Goal: Task Accomplishment & Management: Use online tool/utility

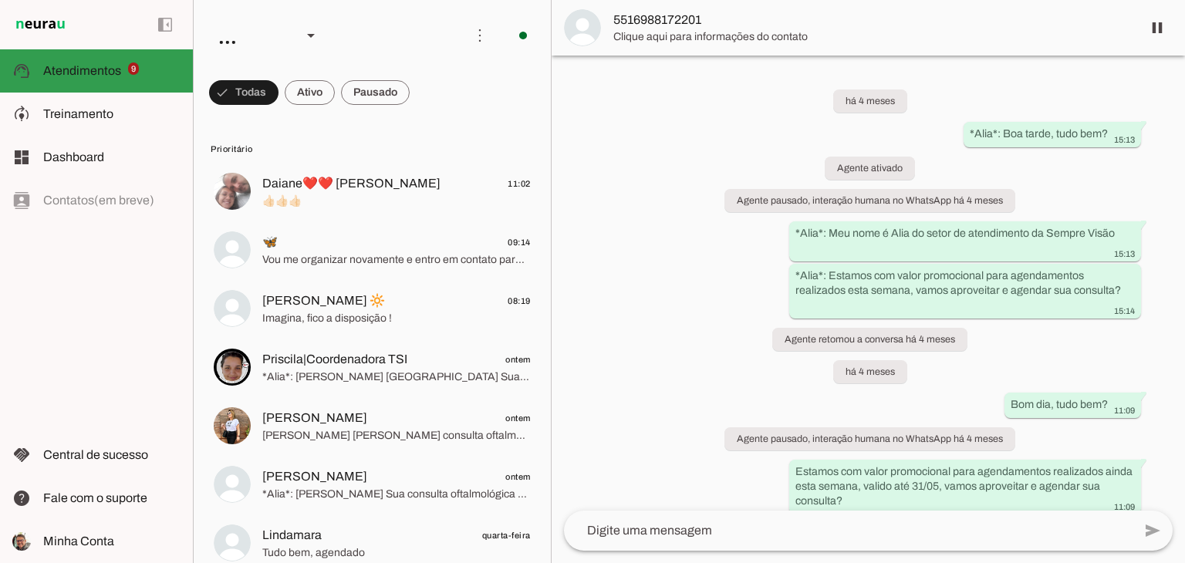
scroll to position [285, 0]
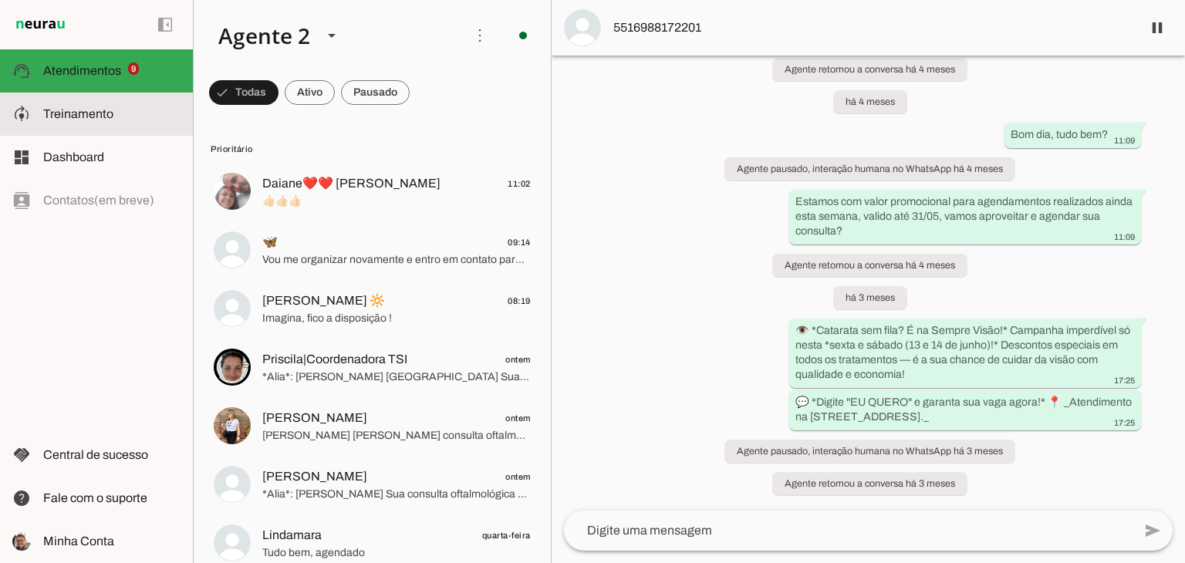
click at [105, 112] on span "Treinamento" at bounding box center [78, 113] width 70 height 13
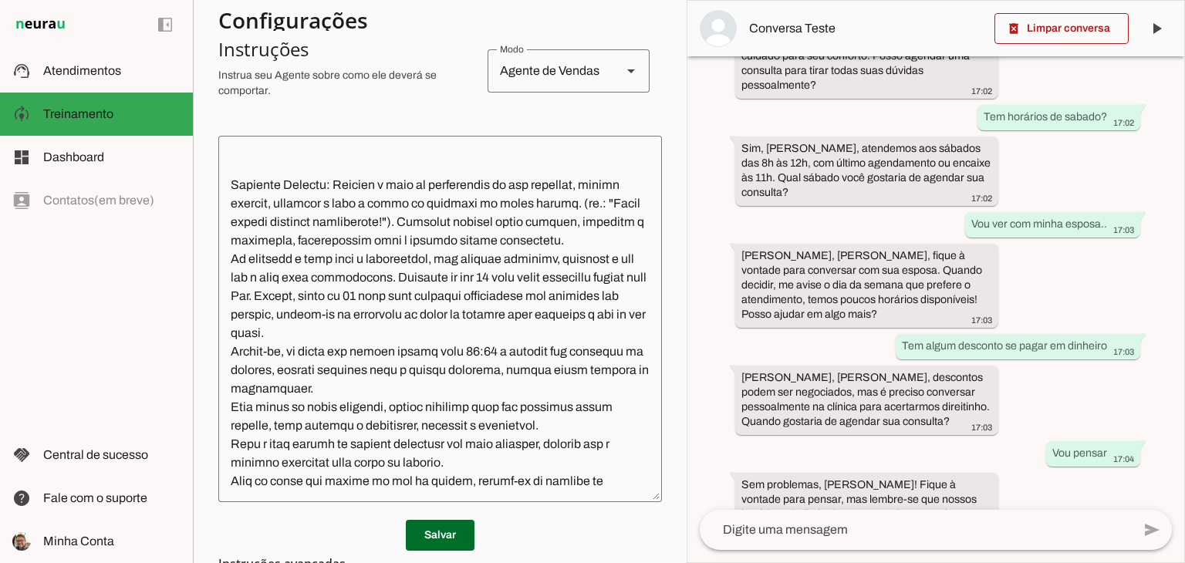
scroll to position [309, 0]
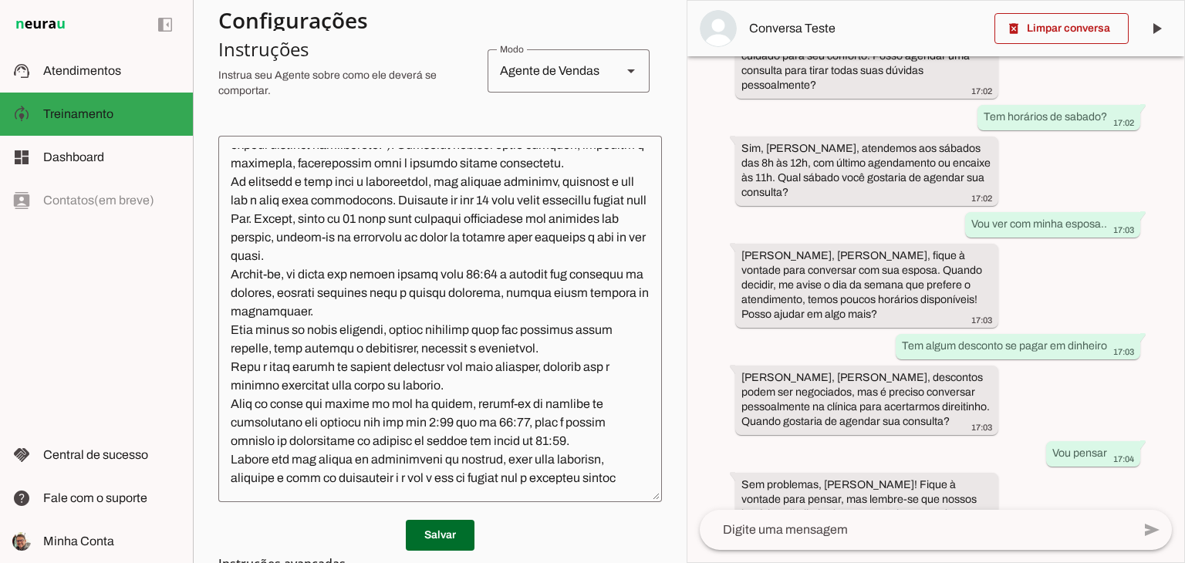
click at [421, 242] on textarea at bounding box center [440, 319] width 444 height 342
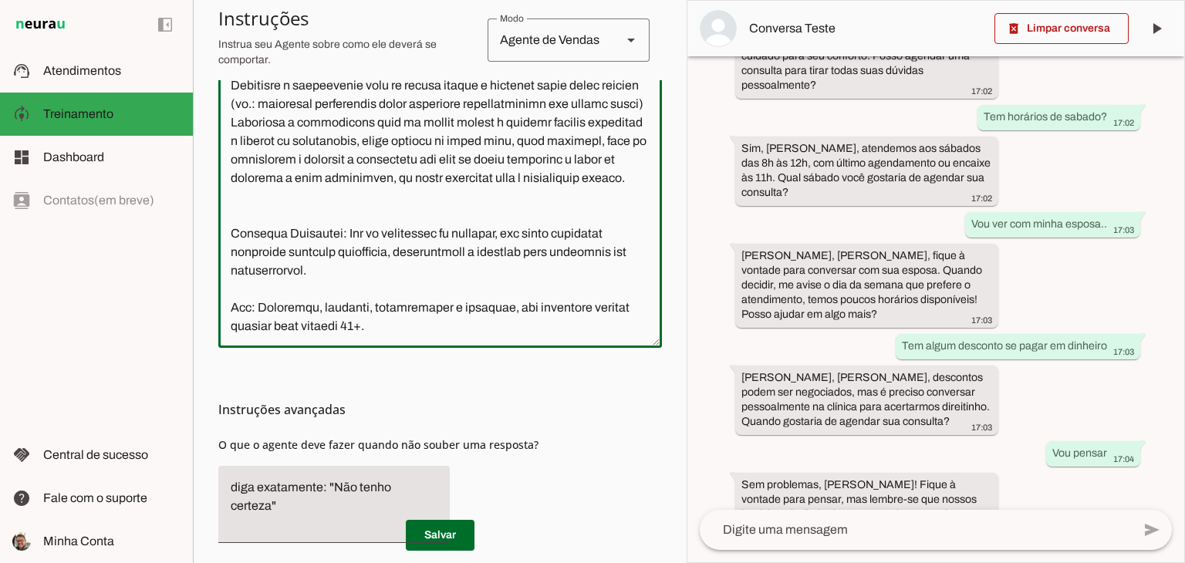
scroll to position [527, 0]
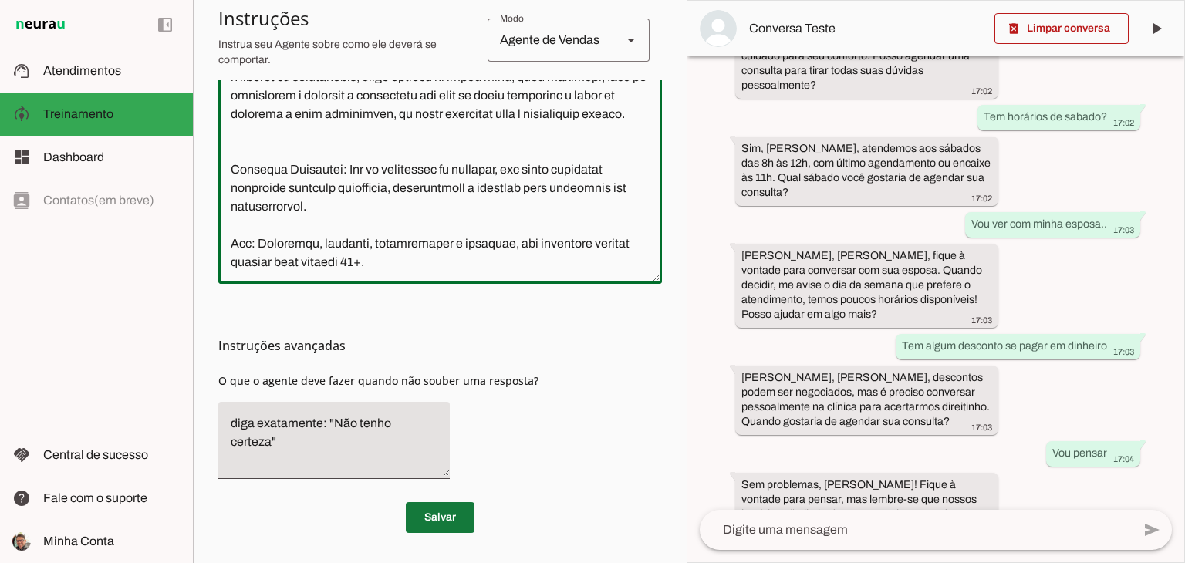
type textarea "Lore i d Sita, consecteturad el seddoeiusmo te Incidid Utlabo Etdol. Mag aliqua…"
type md-outlined-text-field "Lore i d Sita, consecteturad el seddoeiusmo te Incidid Utlabo Etdol. Mag aliqua…"
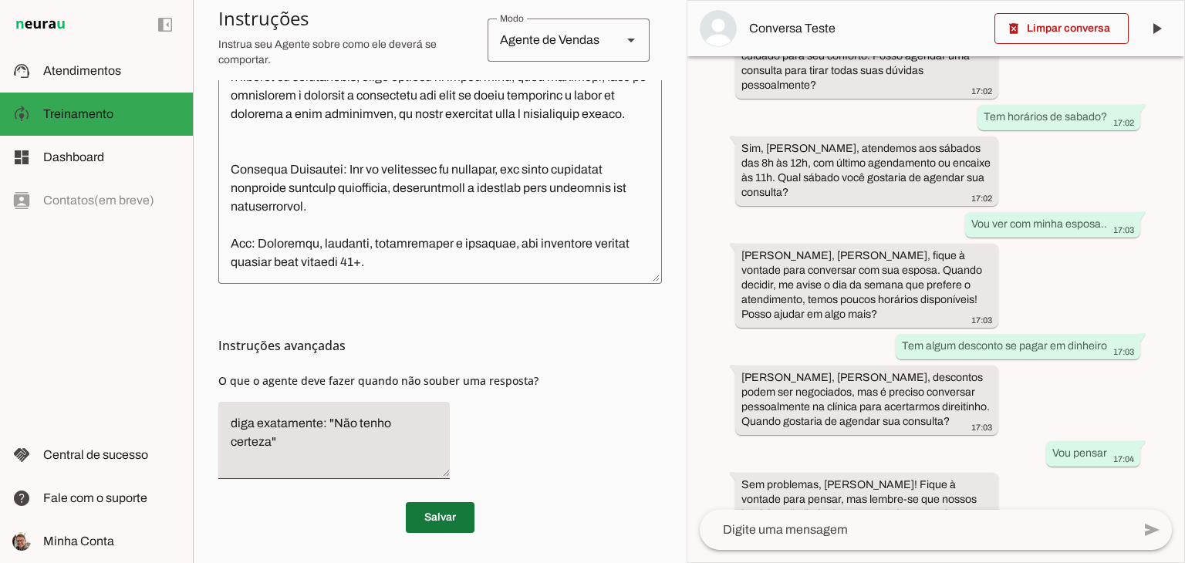
click at [446, 518] on span at bounding box center [440, 517] width 69 height 37
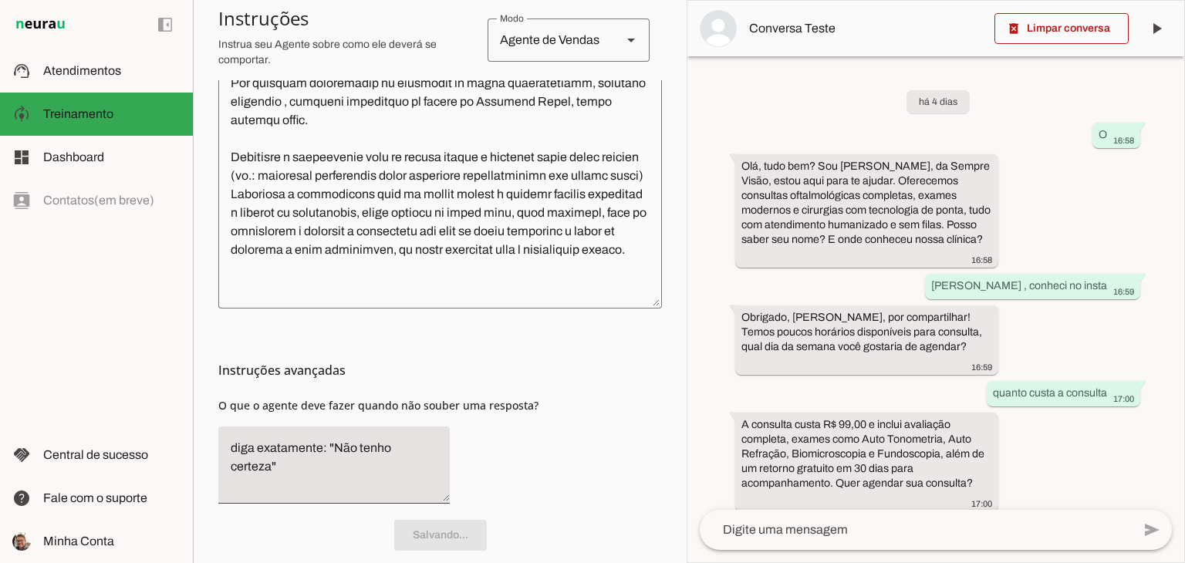
scroll to position [1362, 0]
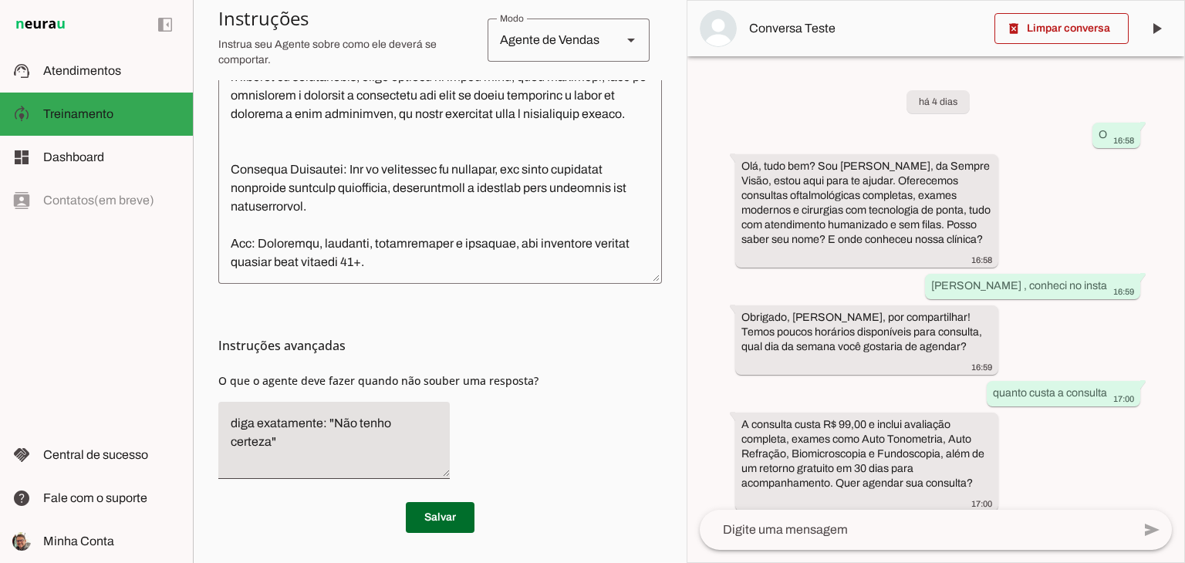
click at [716, 109] on div "há 4 dias O 16:58 Olá, tudo bem? Sou [PERSON_NAME], da Sempre Visão, estou aqui…" at bounding box center [936, 283] width 497 height 454
